Goal: Task Accomplishment & Management: Complete application form

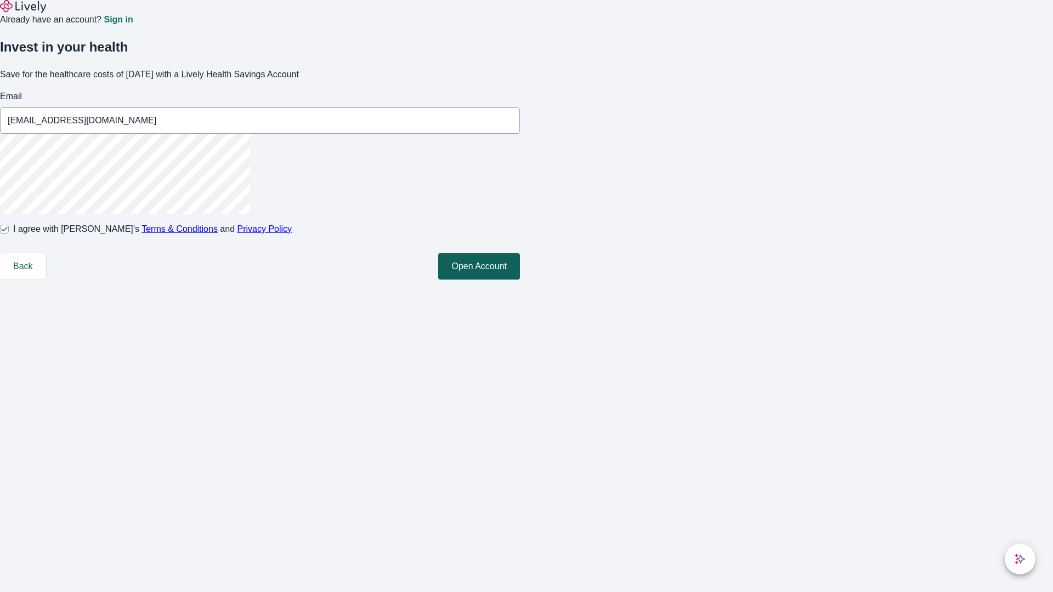
click at [520, 280] on button "Open Account" at bounding box center [479, 266] width 82 height 26
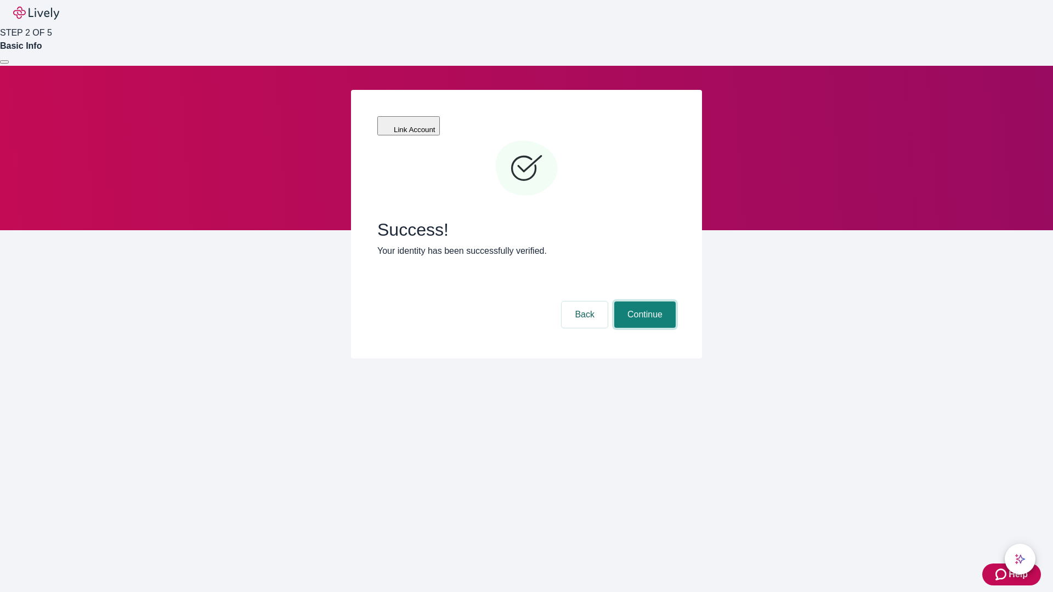
click at [643, 302] on button "Continue" at bounding box center [644, 315] width 61 height 26
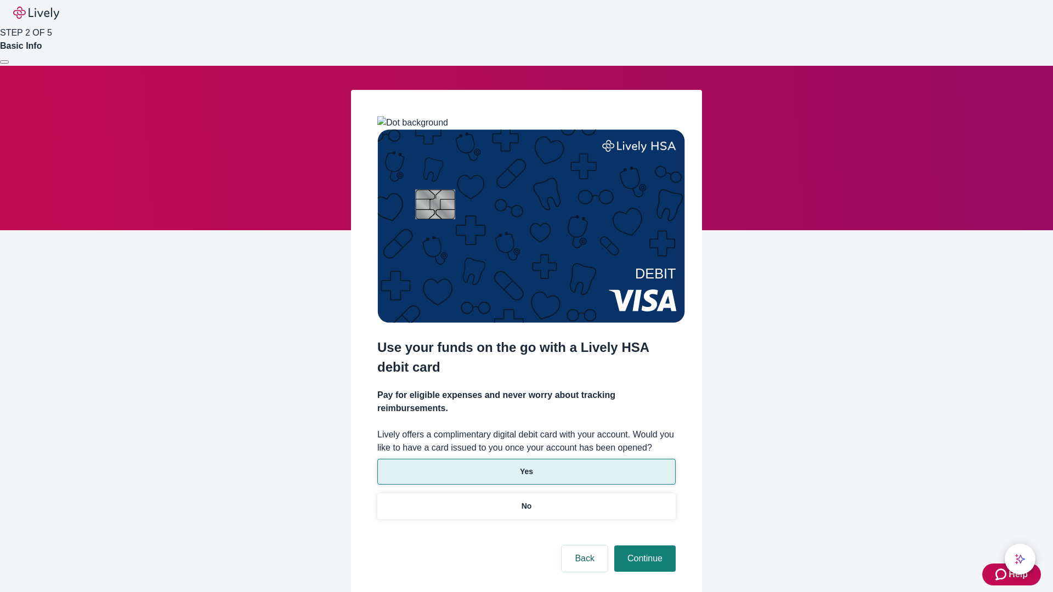
click at [526, 466] on p "Yes" at bounding box center [526, 472] width 13 height 12
click at [643, 546] on button "Continue" at bounding box center [644, 559] width 61 height 26
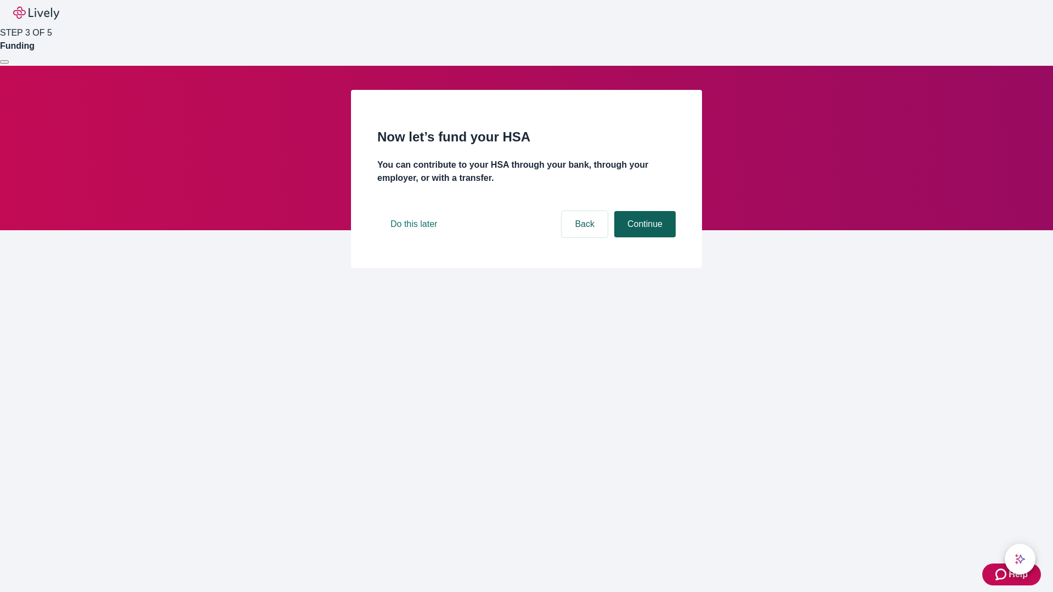
click at [643, 237] on button "Continue" at bounding box center [644, 224] width 61 height 26
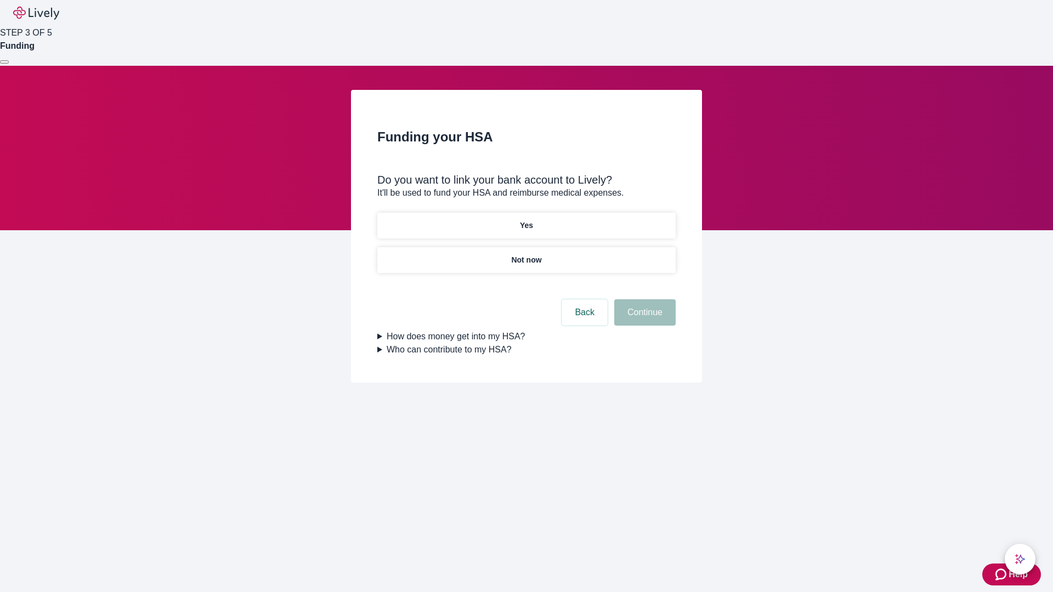
click at [526, 220] on p "Yes" at bounding box center [526, 226] width 13 height 12
click at [643, 299] on button "Continue" at bounding box center [644, 312] width 61 height 26
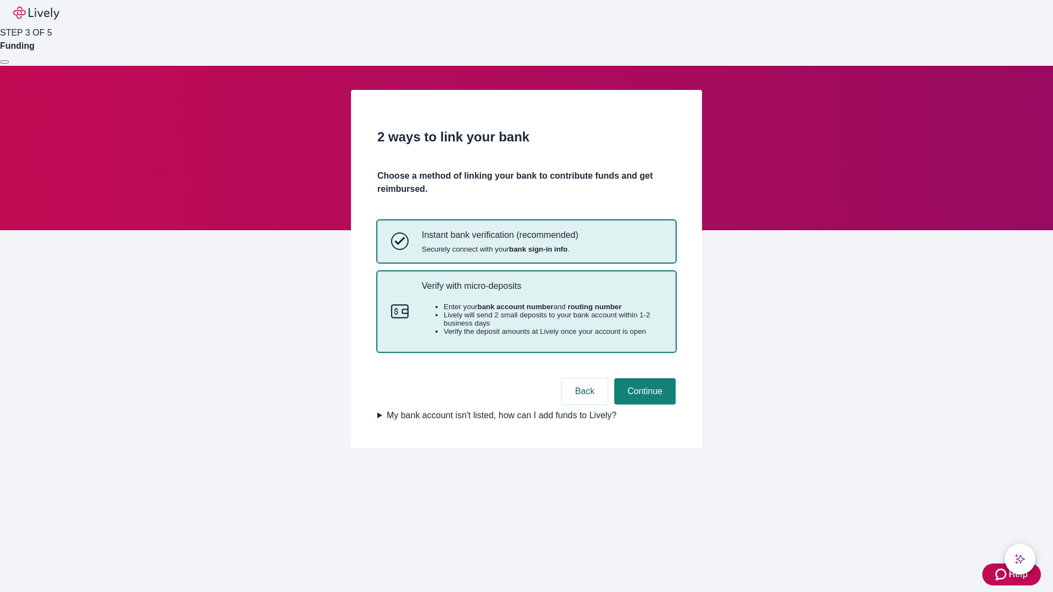
click at [541, 291] on p "Verify with micro-deposits" at bounding box center [542, 286] width 240 height 10
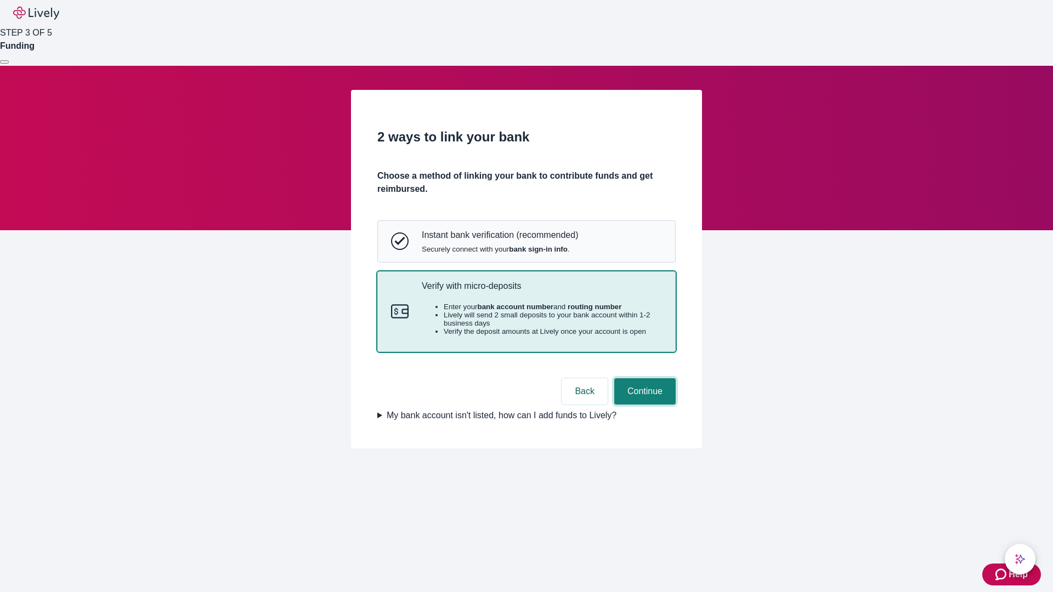
click at [643, 405] on button "Continue" at bounding box center [644, 391] width 61 height 26
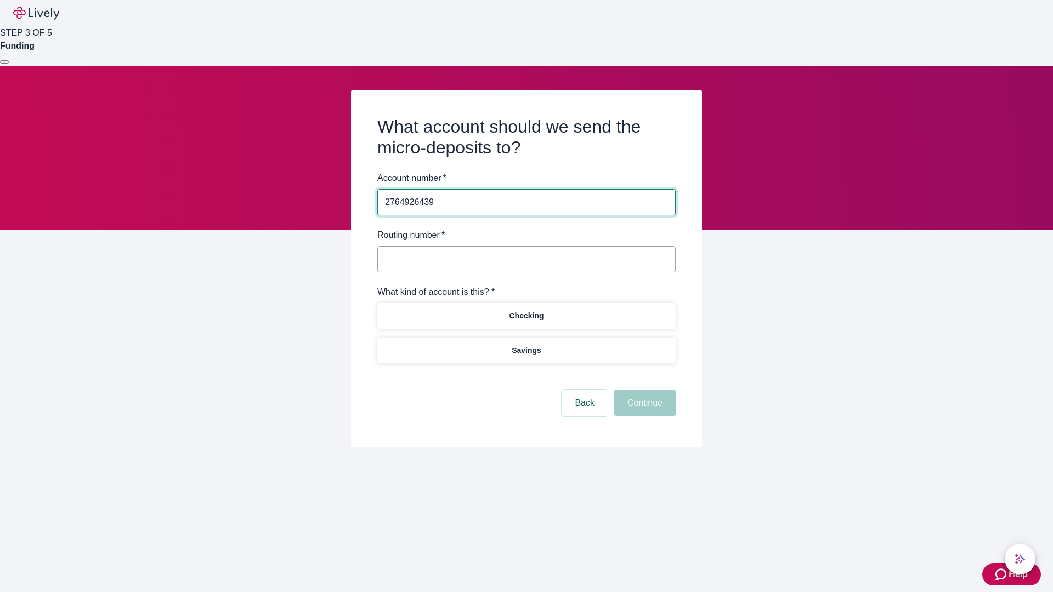
type input "2764926439"
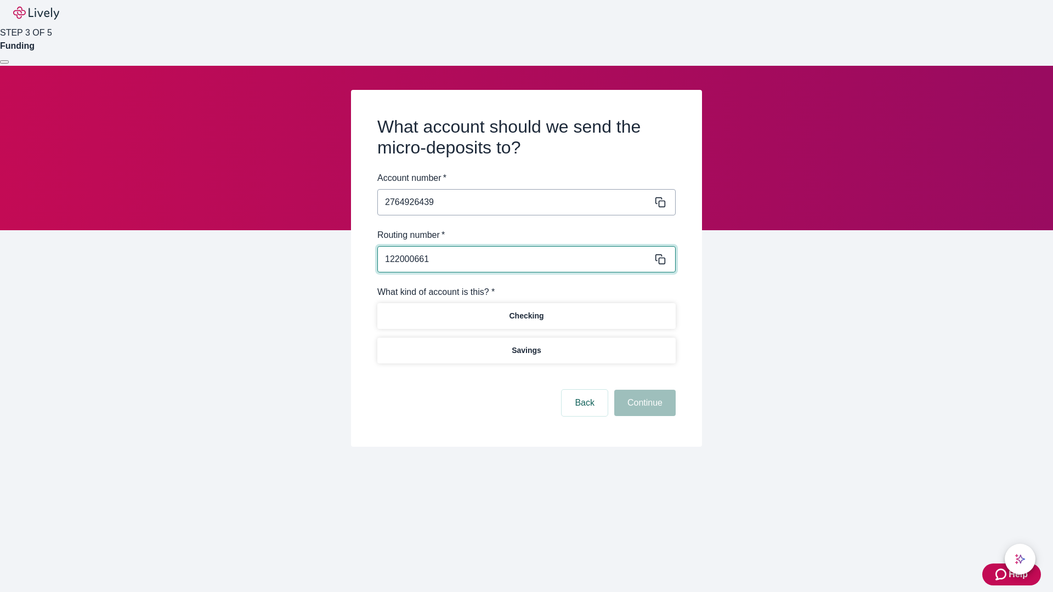
type input "122000661"
click at [526, 315] on p "Checking" at bounding box center [526, 316] width 35 height 12
click at [643, 405] on button "Continue" at bounding box center [644, 403] width 61 height 26
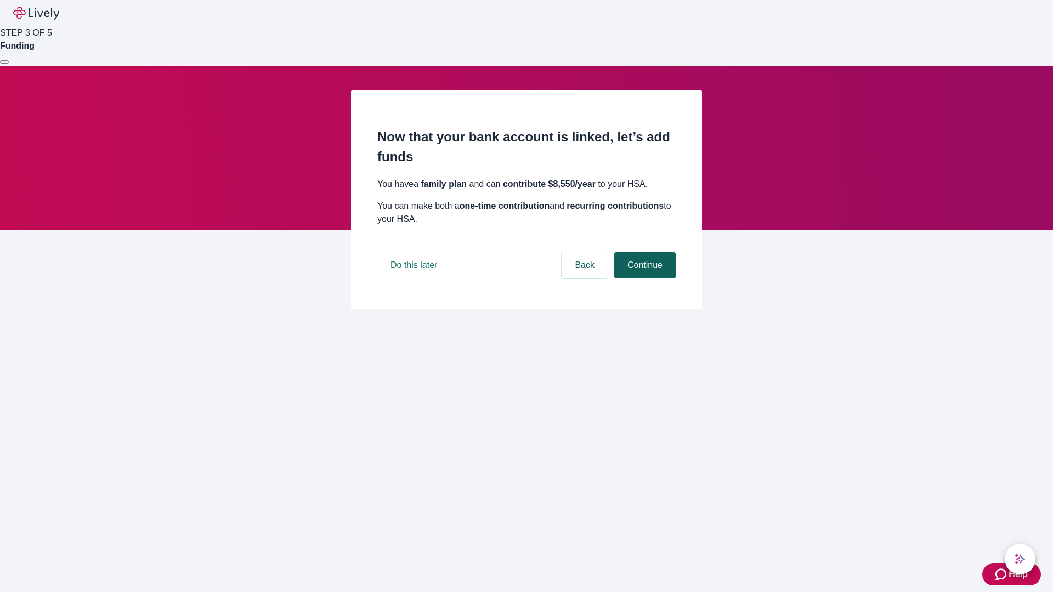
click at [643, 279] on button "Continue" at bounding box center [644, 265] width 61 height 26
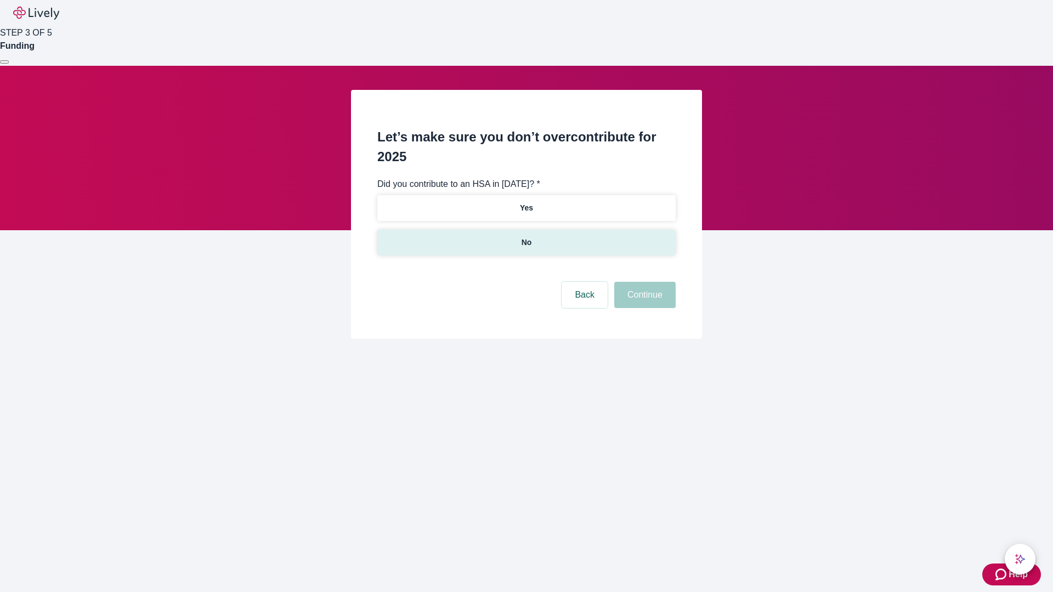
click at [526, 237] on p "No" at bounding box center [527, 243] width 10 height 12
click at [643, 282] on button "Continue" at bounding box center [644, 295] width 61 height 26
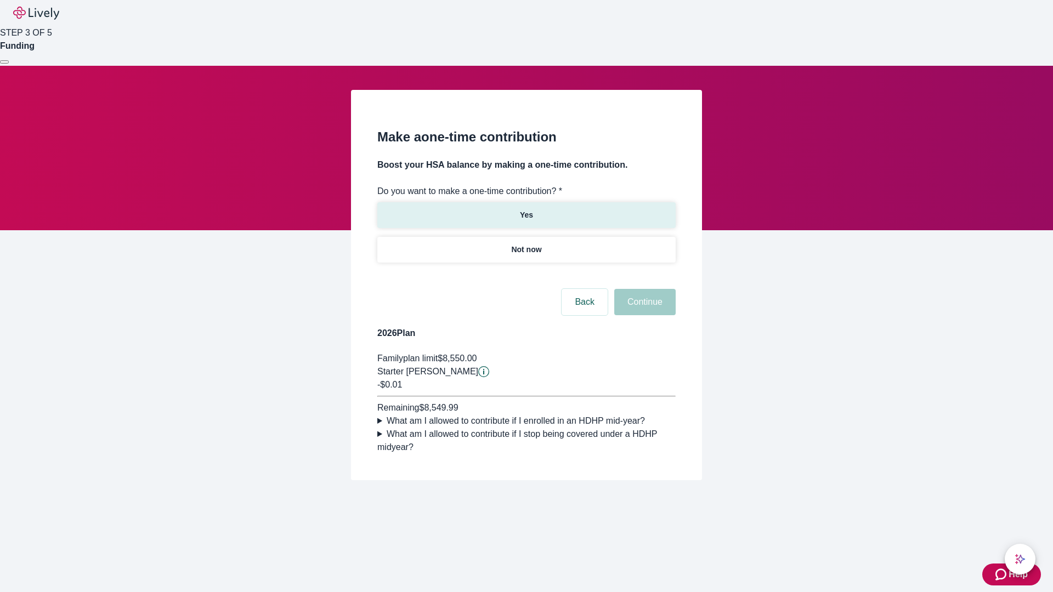
click at [526, 209] on p "Yes" at bounding box center [526, 215] width 13 height 12
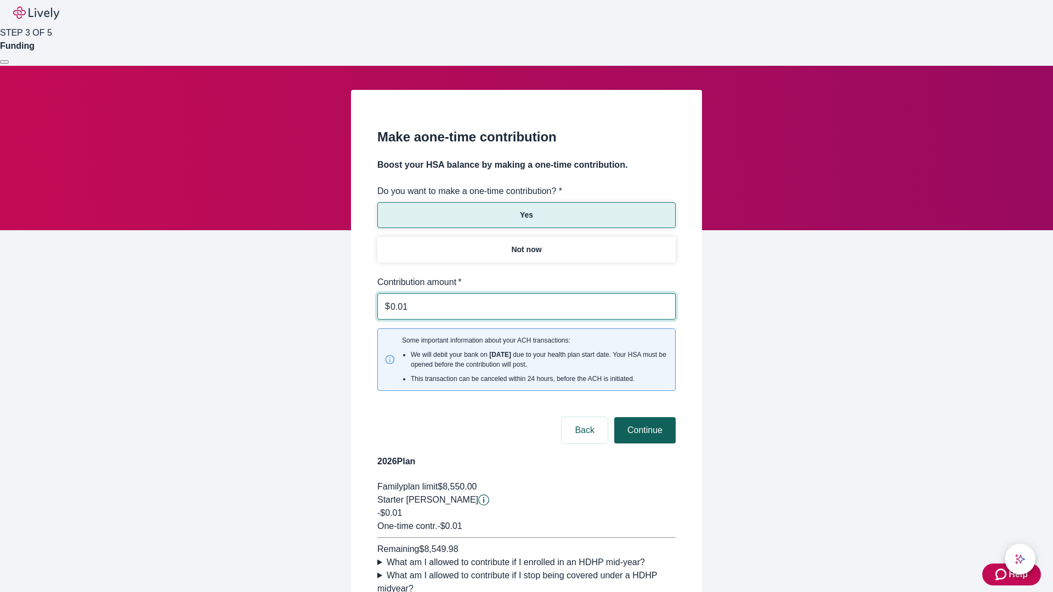
type input "0.01"
click at [643, 417] on button "Continue" at bounding box center [644, 430] width 61 height 26
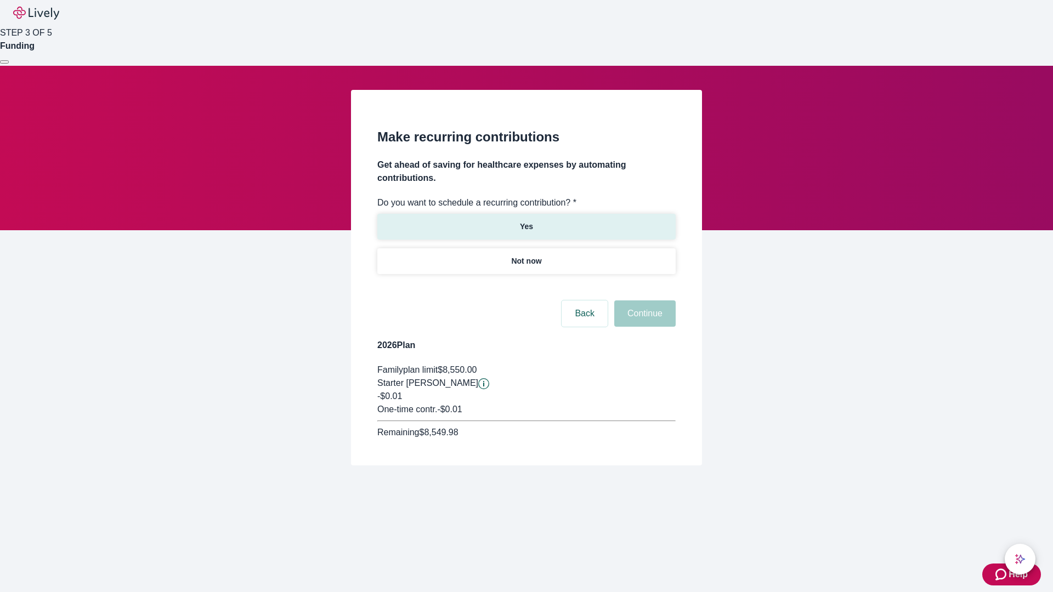
click at [526, 221] on p "Yes" at bounding box center [526, 227] width 13 height 12
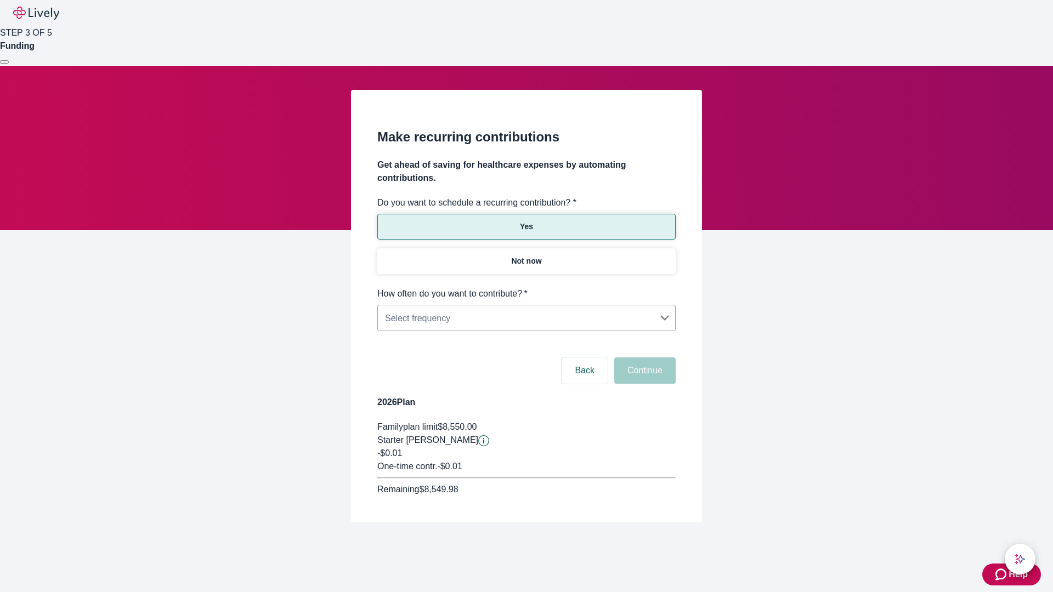
click at [526, 287] on body "Help STEP 3 OF 5 Funding Make recurring contributions Get ahead of saving for h…" at bounding box center [526, 287] width 1053 height 575
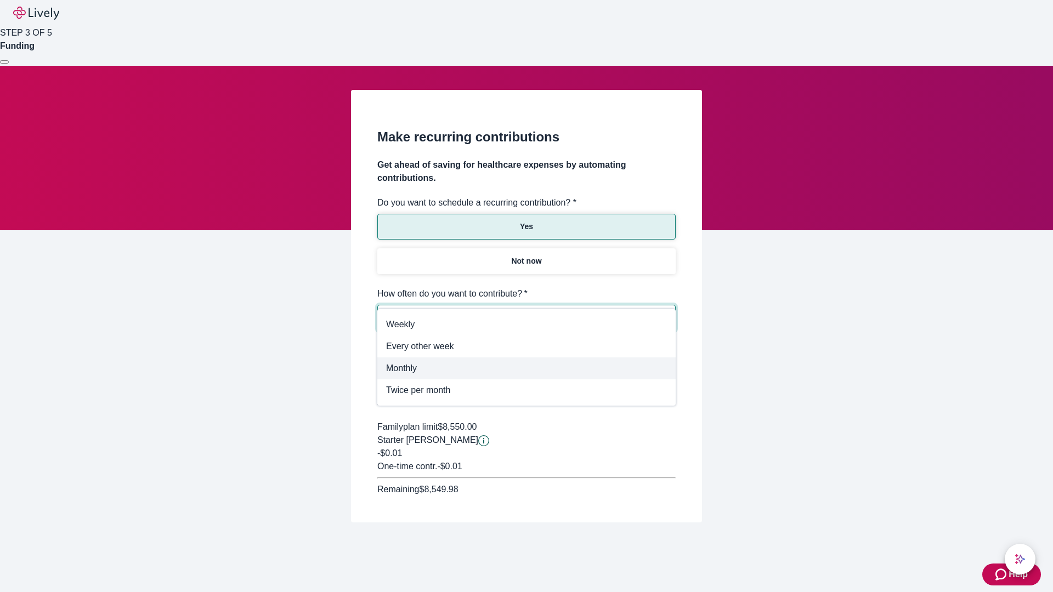
click at [526, 366] on span "Monthly" at bounding box center [526, 368] width 281 height 13
type input "Monthly"
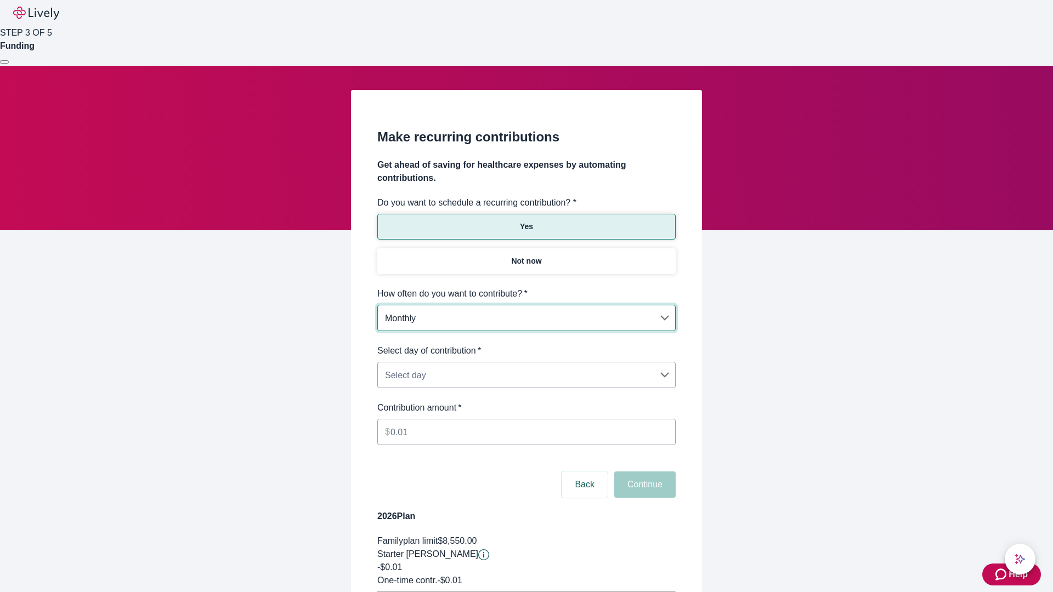
click at [526, 344] on body "Help STEP 3 OF 5 Funding Make recurring contributions Get ahead of saving for h…" at bounding box center [526, 344] width 1053 height 689
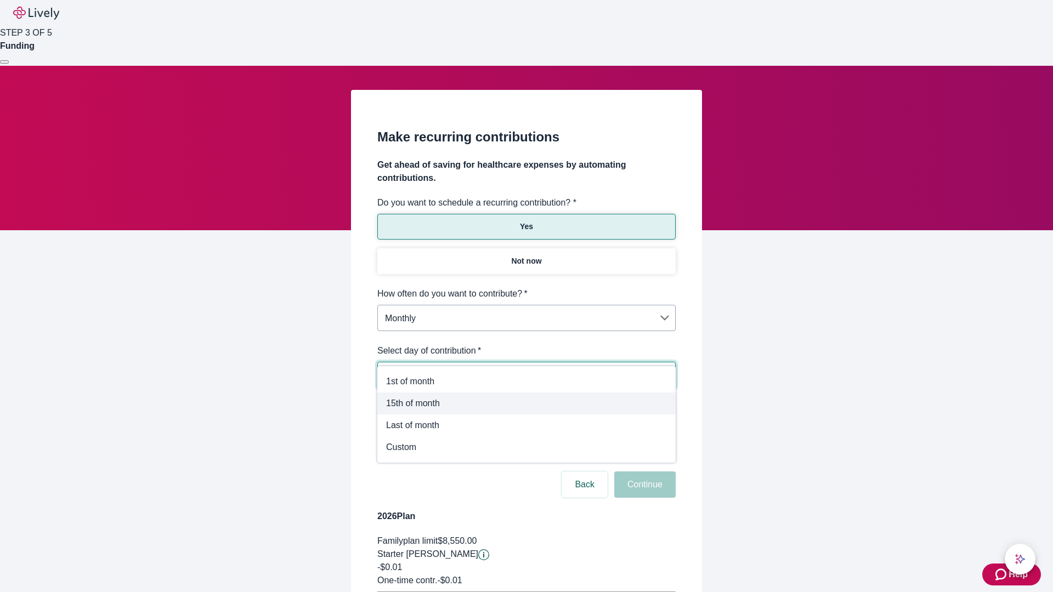
click at [526, 404] on span "15th of month" at bounding box center [526, 403] width 281 height 13
type input "Monthly15th"
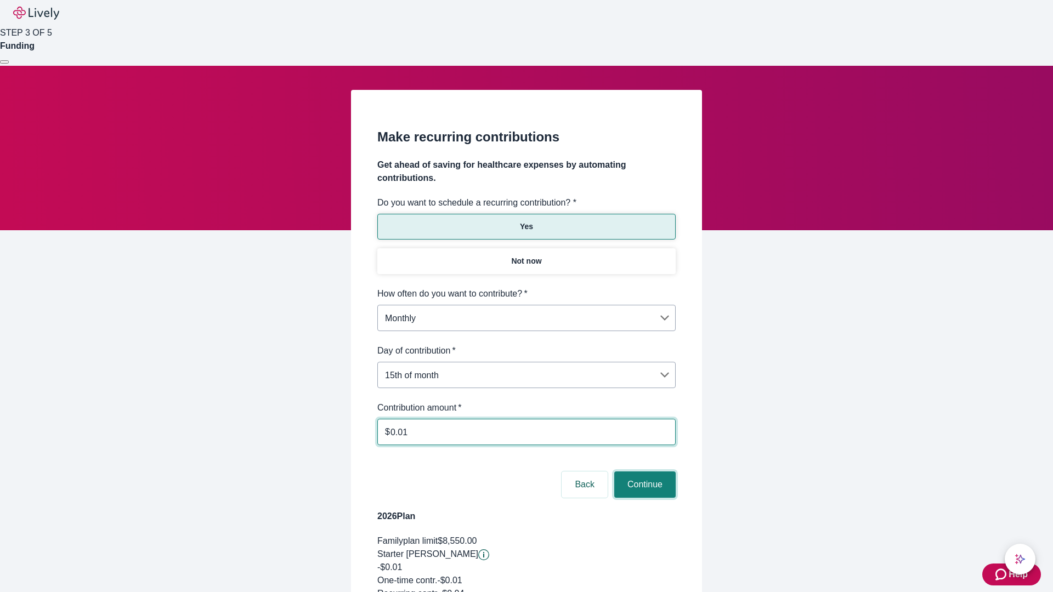
click at [643, 472] on button "Continue" at bounding box center [644, 485] width 61 height 26
